Goal: Task Accomplishment & Management: Use online tool/utility

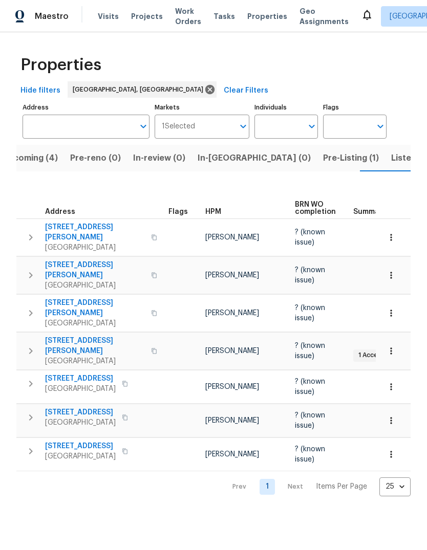
click at [28, 226] on button "button" at bounding box center [30, 237] width 20 height 31
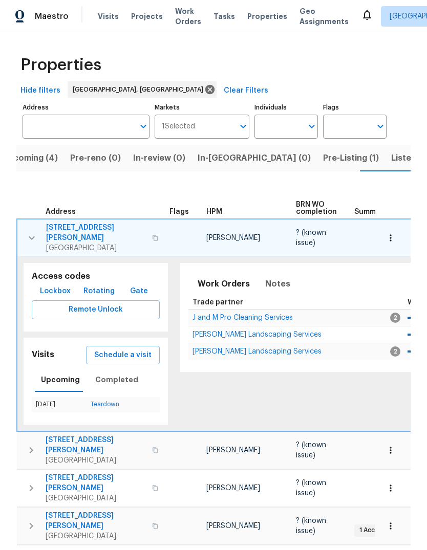
click at [122, 353] on span "Schedule a visit" at bounding box center [122, 355] width 57 height 13
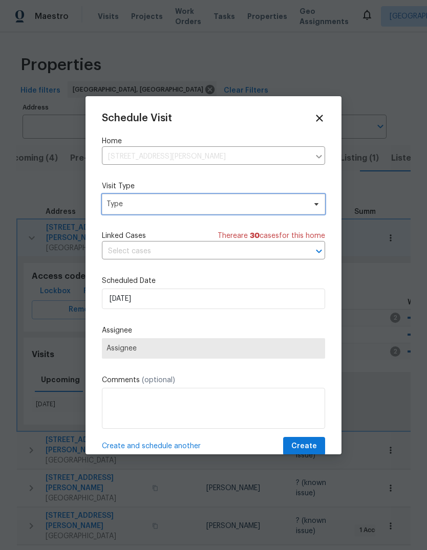
click at [173, 202] on span "Type" at bounding box center [205, 204] width 199 height 10
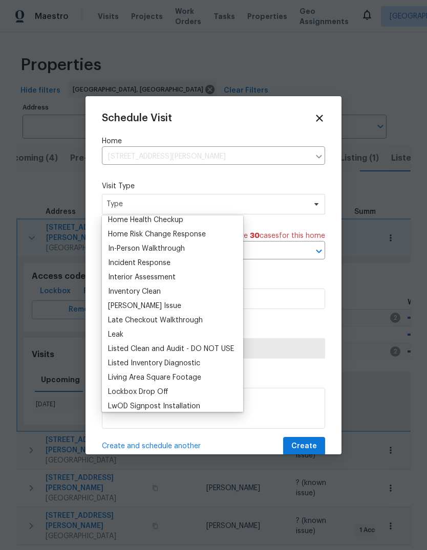
scroll to position [354, 0]
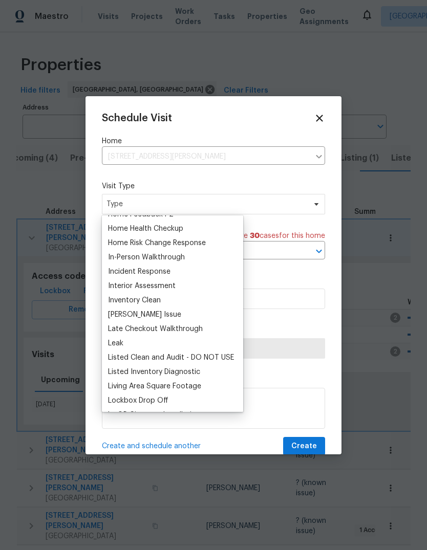
click at [180, 228] on div "Home Health Checkup" at bounding box center [145, 229] width 75 height 10
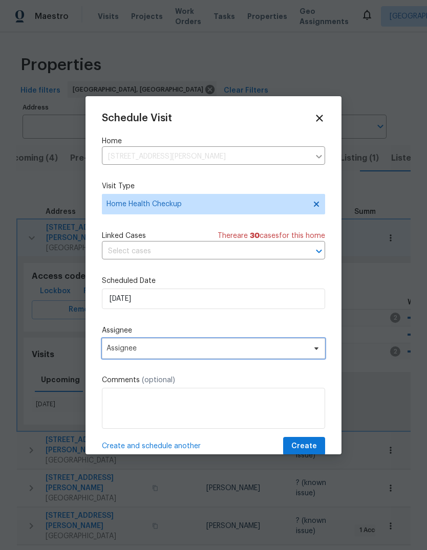
click at [170, 353] on span "Assignee" at bounding box center [206, 348] width 201 height 8
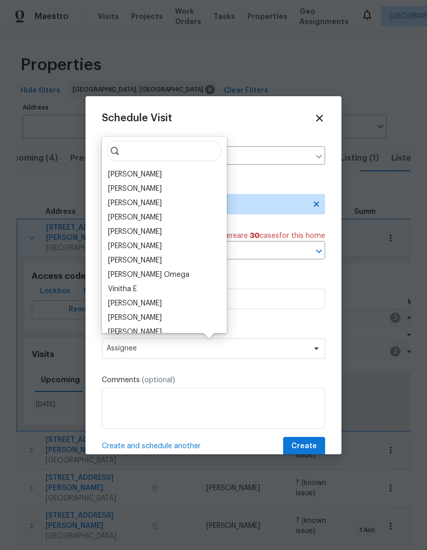
click at [151, 169] on div "[PERSON_NAME]" at bounding box center [135, 174] width 54 height 10
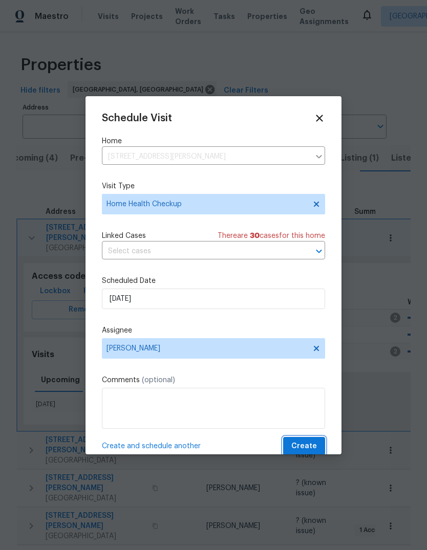
click at [313, 449] on span "Create" at bounding box center [304, 446] width 26 height 13
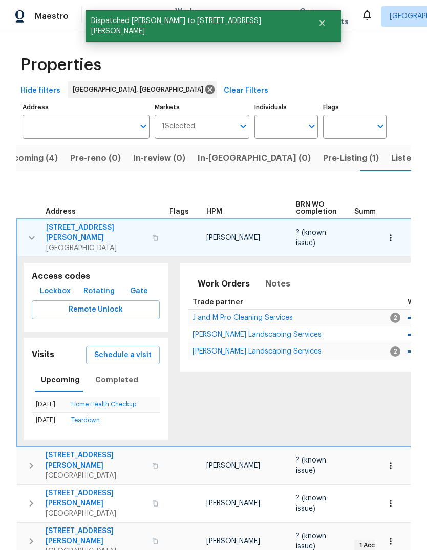
click at [30, 227] on button "button" at bounding box center [31, 238] width 20 height 31
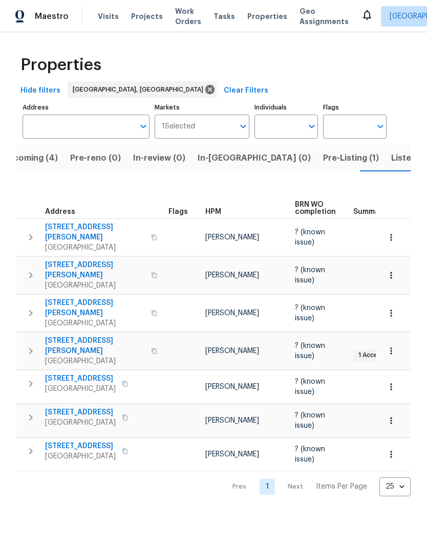
click at [391, 161] on span "Listed (30)" at bounding box center [413, 158] width 45 height 14
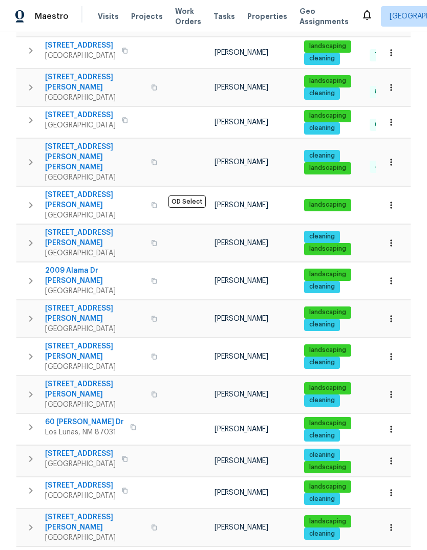
scroll to position [462, 0]
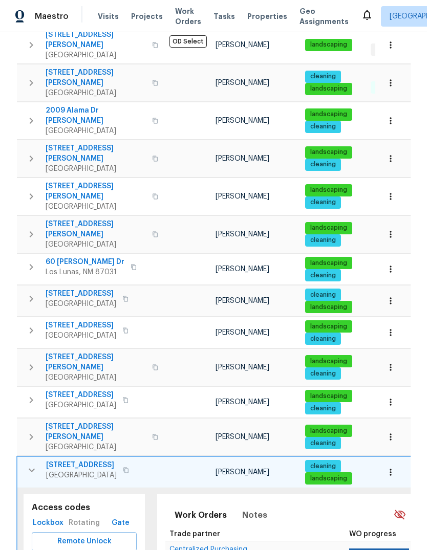
scroll to position [623, 0]
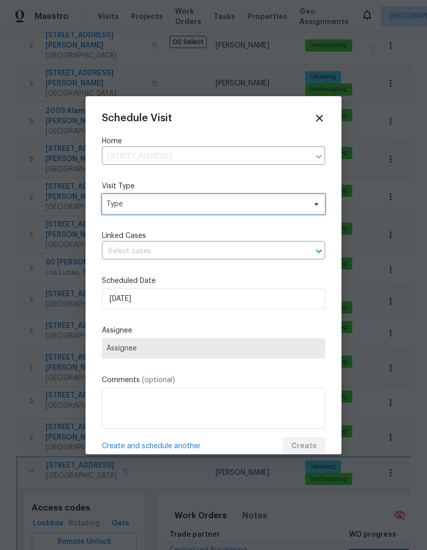
click at [199, 201] on span "Type" at bounding box center [205, 204] width 199 height 10
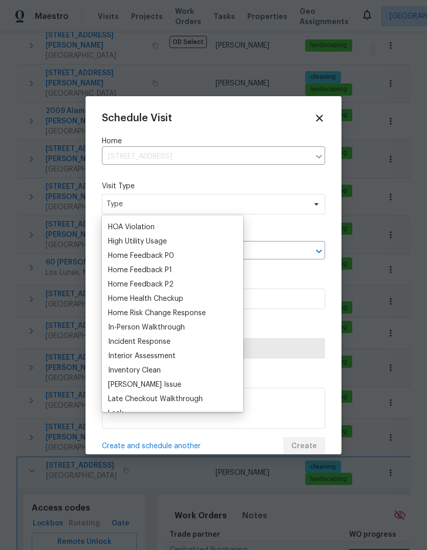
scroll to position [311, 0]
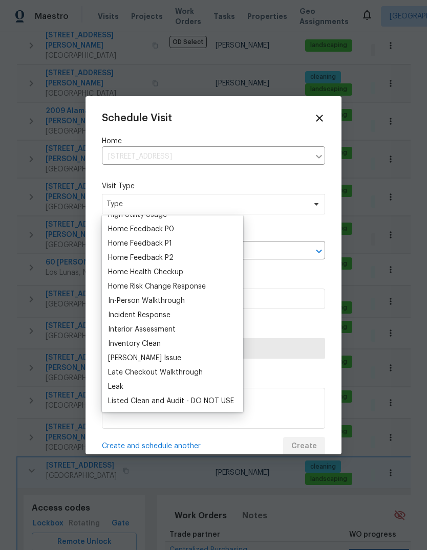
click at [176, 271] on div "Home Health Checkup" at bounding box center [145, 272] width 75 height 10
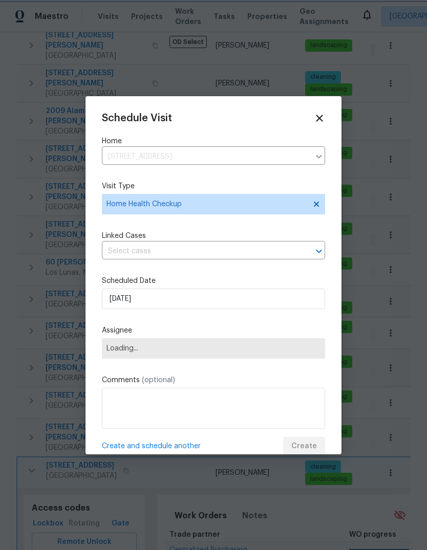
click at [186, 352] on span "Loading..." at bounding box center [213, 348] width 214 height 8
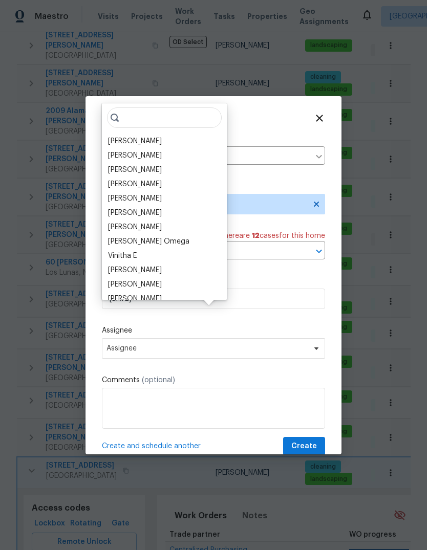
click at [153, 139] on div "[PERSON_NAME]" at bounding box center [135, 141] width 54 height 10
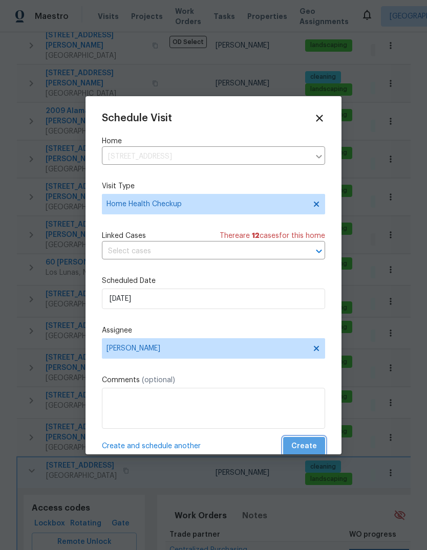
click at [310, 446] on span "Create" at bounding box center [304, 446] width 26 height 13
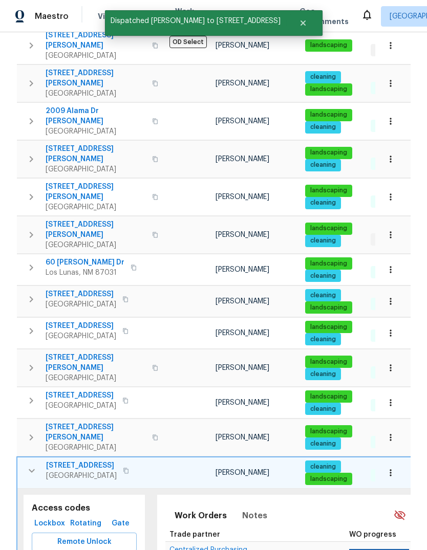
click at [28, 465] on icon "button" at bounding box center [32, 471] width 12 height 12
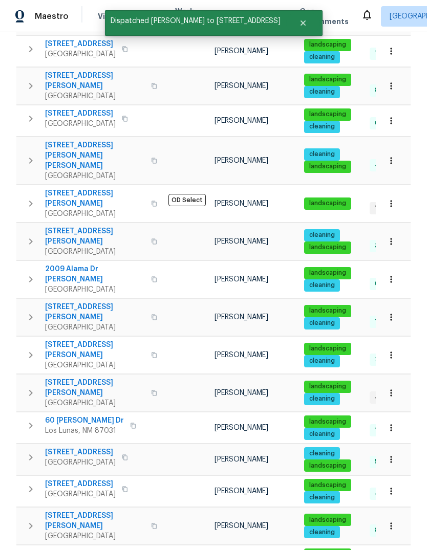
scroll to position [462, 0]
